Goal: Navigation & Orientation: Find specific page/section

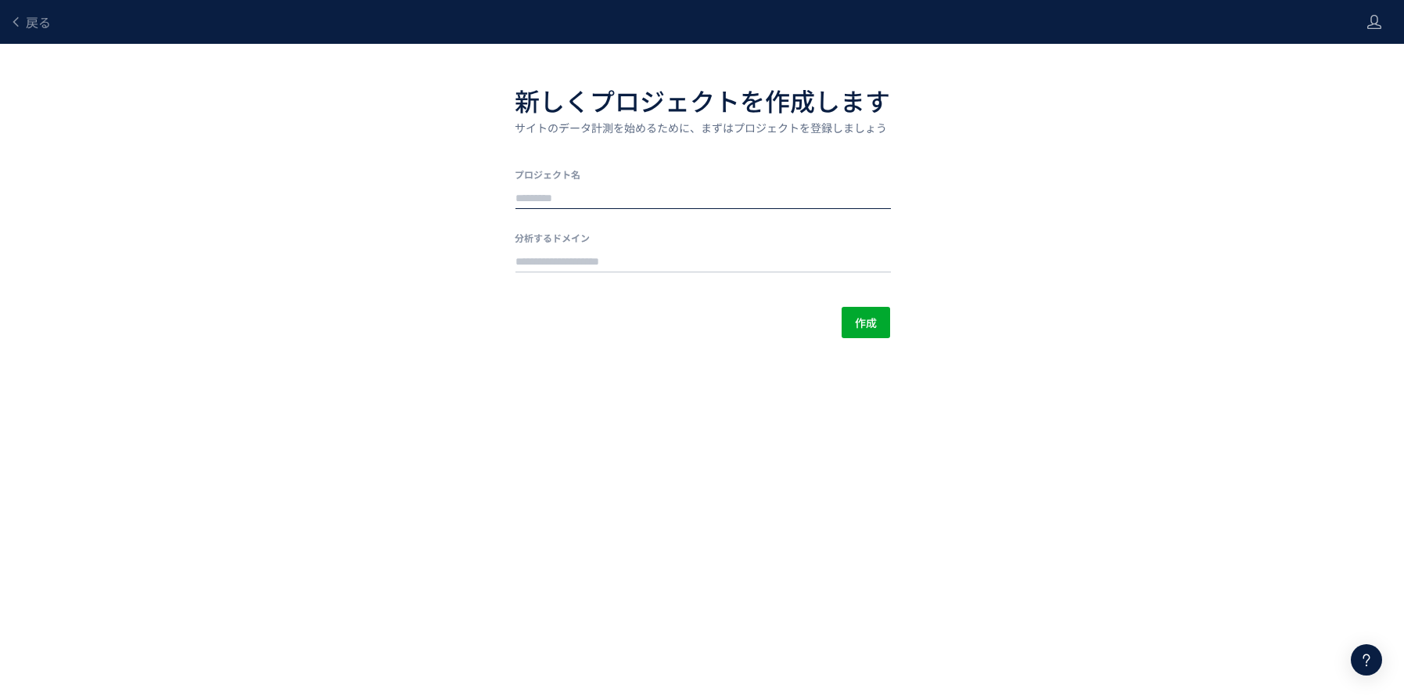
click at [634, 188] on input "text" at bounding box center [702, 199] width 375 height 22
click at [1093, 287] on div "戻る 新しくプロジェクトを作成します サイトのデータ計測を始めるために、まずはプロジェクトを登録しましょう プロジェクト名 分析するドメイン 作成" at bounding box center [702, 169] width 1404 height 338
click at [42, 29] on span "戻る" at bounding box center [38, 22] width 25 height 19
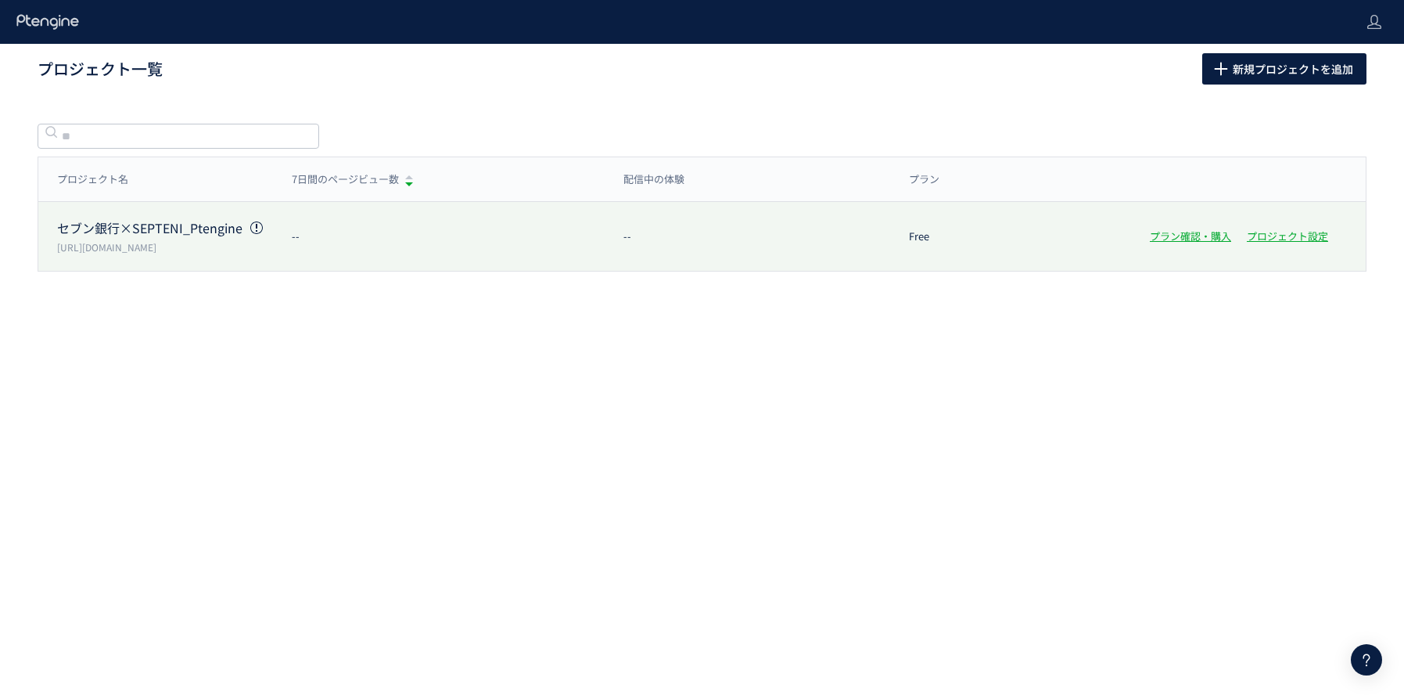
click at [397, 234] on div "--" at bounding box center [439, 236] width 332 height 15
